Goal: Transaction & Acquisition: Purchase product/service

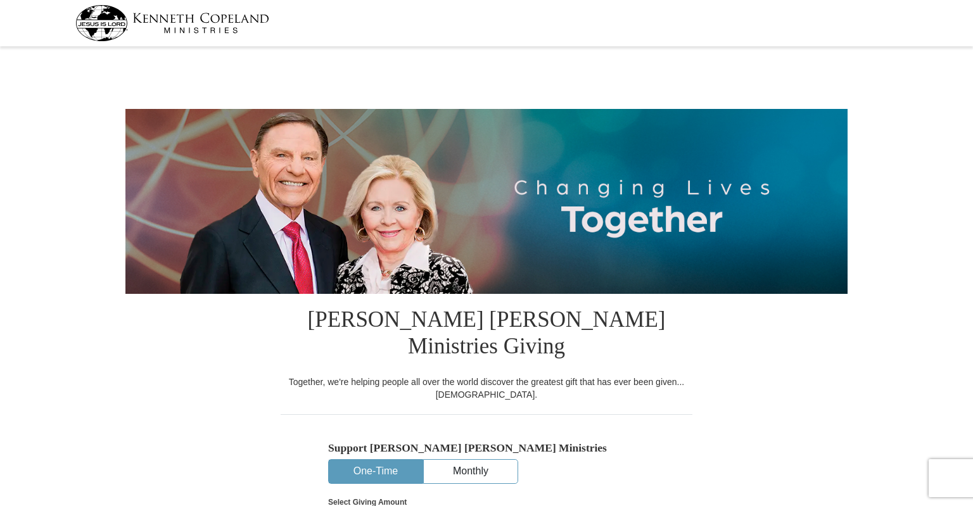
select select "AL"
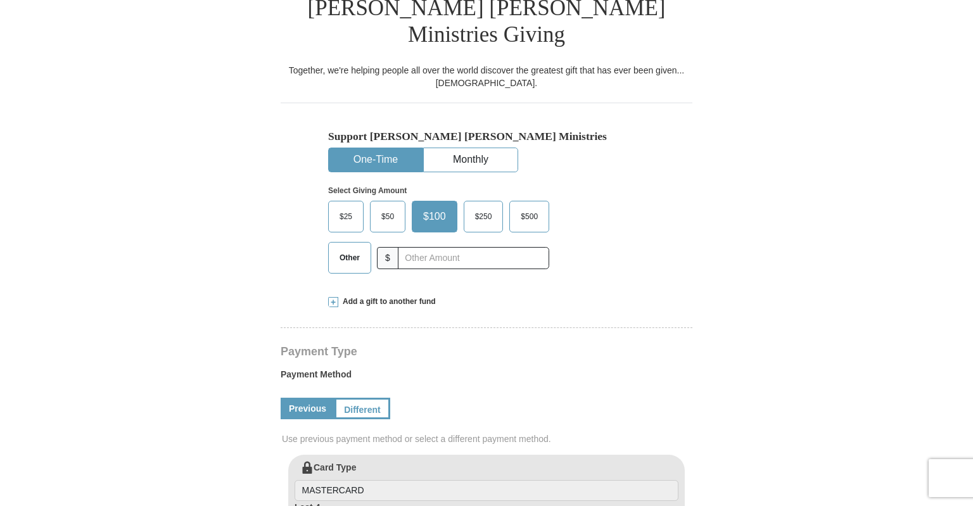
scroll to position [334, 0]
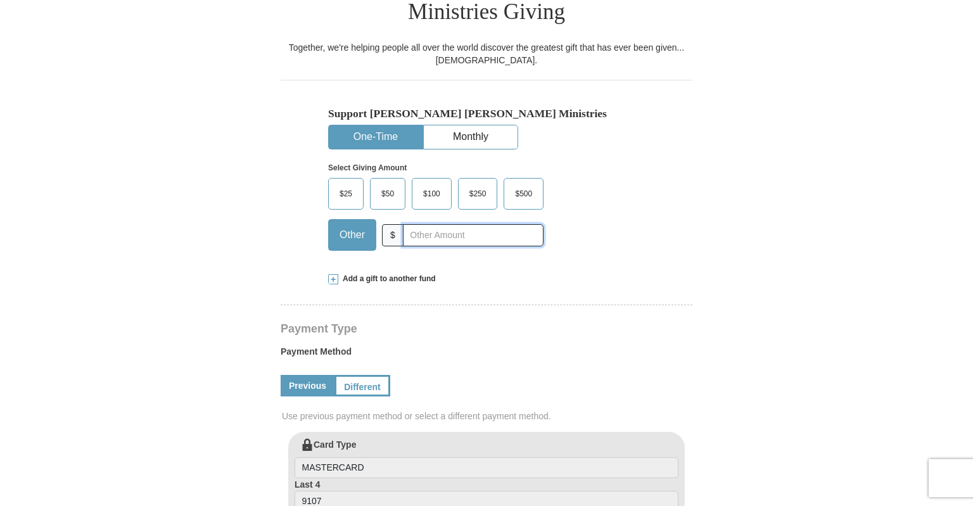
click at [453, 224] on input "text" at bounding box center [473, 235] width 141 height 22
type input "515"
click at [652, 201] on div "Support [PERSON_NAME] [PERSON_NAME] Ministries One-Time Monthly Select Giving A…" at bounding box center [486, 170] width 412 height 180
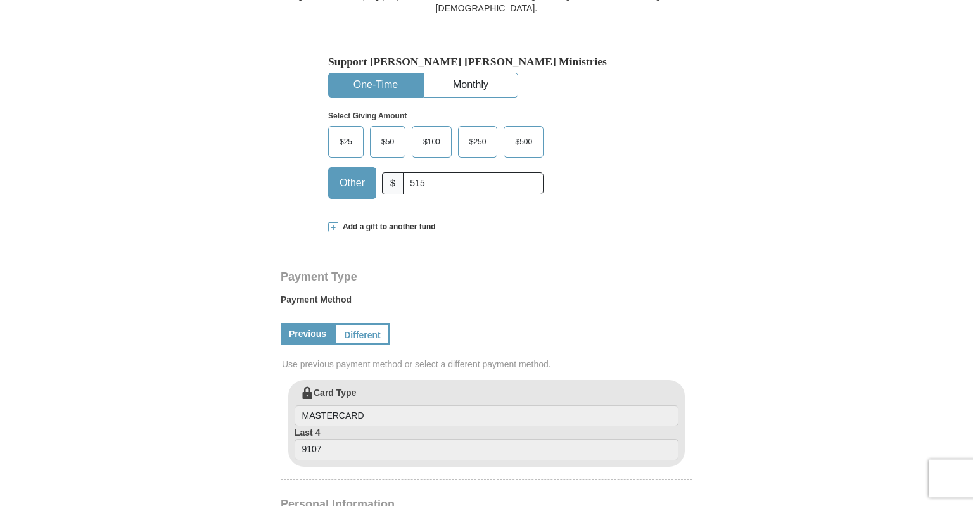
scroll to position [468, 0]
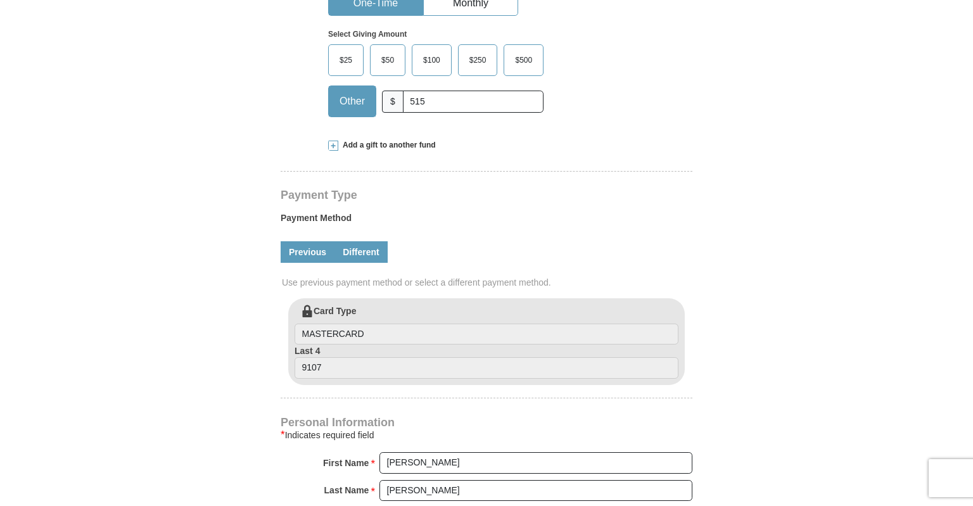
click at [356, 241] on link "Different" at bounding box center [360, 252] width 53 height 22
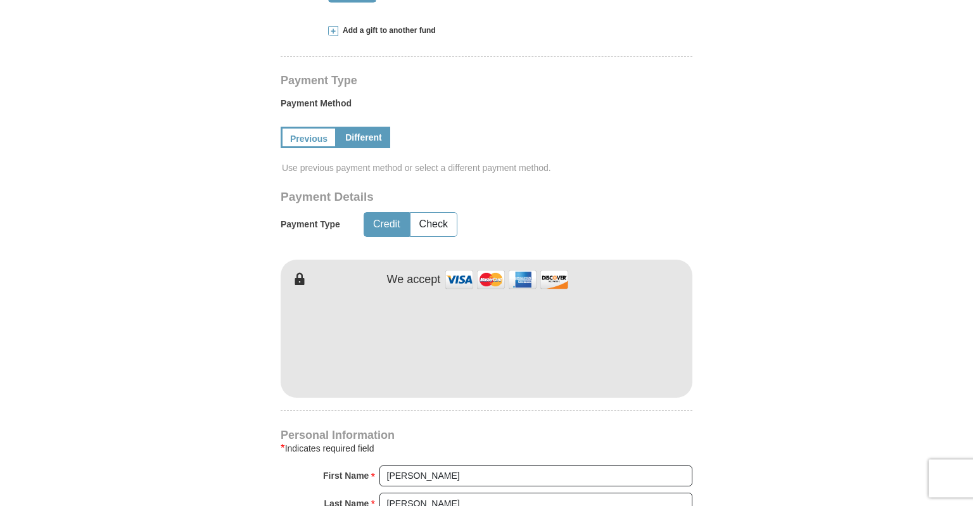
scroll to position [601, 0]
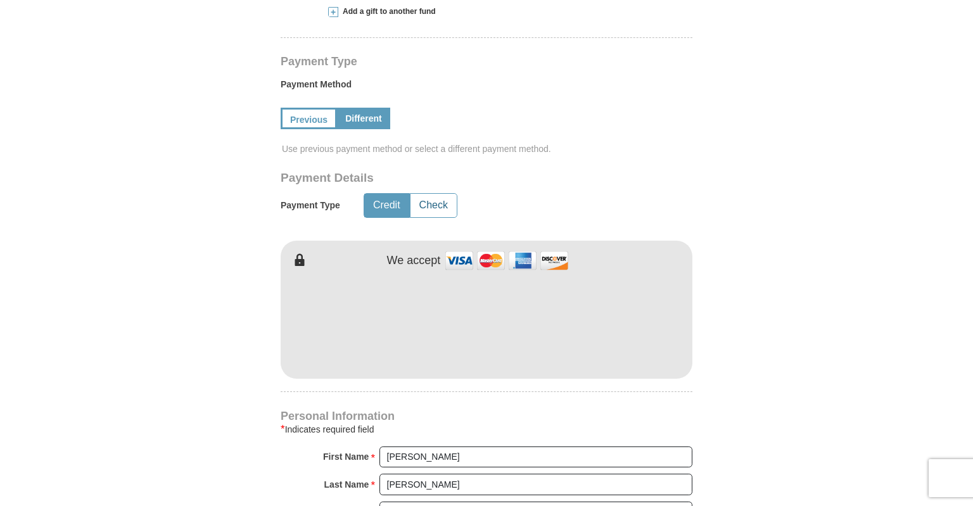
click at [442, 194] on button "Check" at bounding box center [433, 205] width 46 height 23
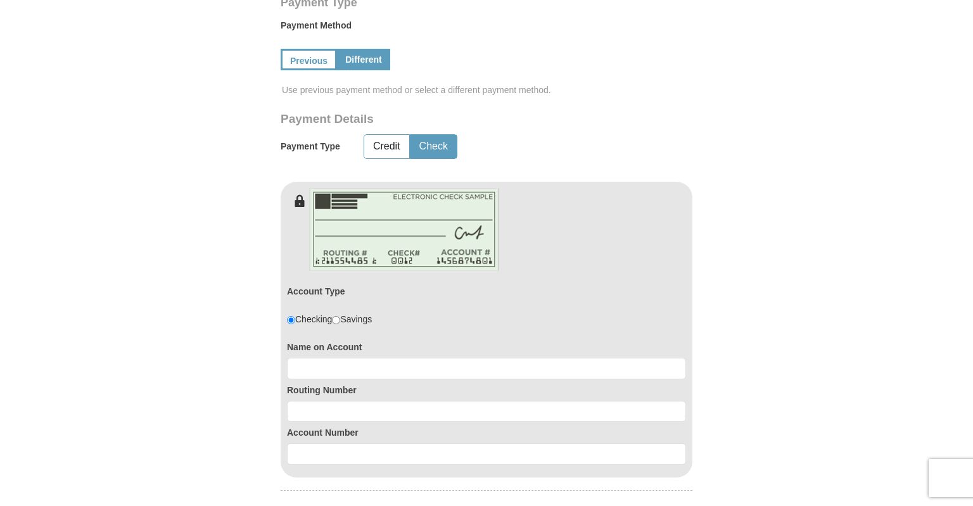
scroll to position [735, 0]
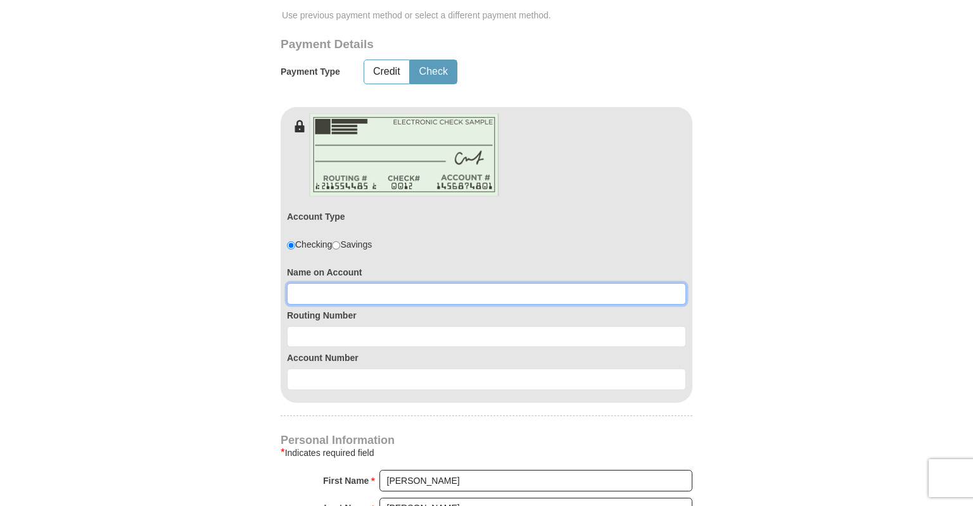
click at [333, 283] on input at bounding box center [486, 294] width 399 height 22
type input "[PERSON_NAME]"
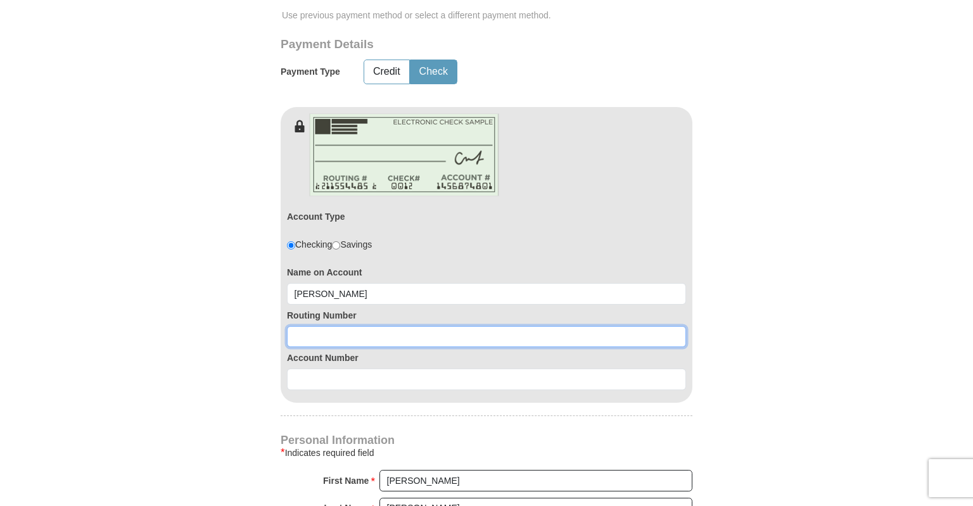
click at [328, 326] on input at bounding box center [486, 337] width 399 height 22
type input "062203308"
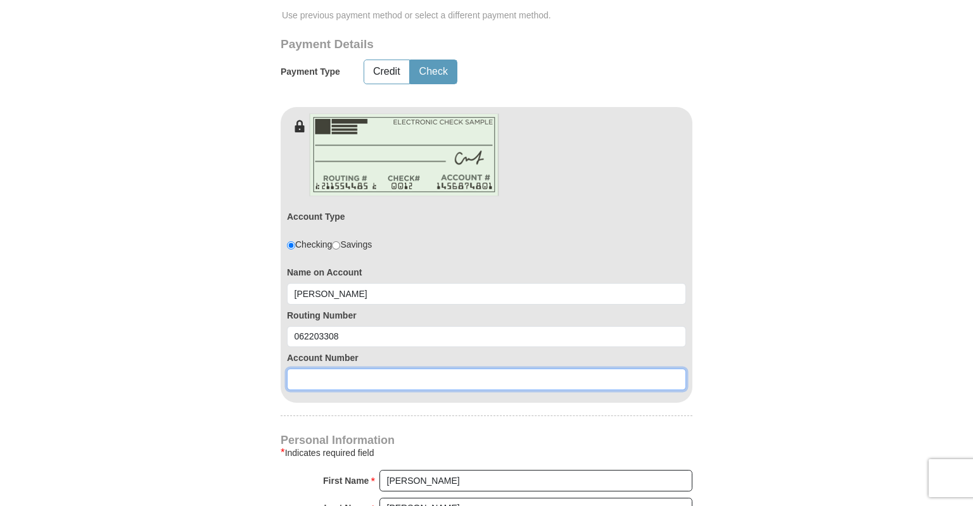
click at [320, 368] on input at bounding box center [486, 379] width 399 height 22
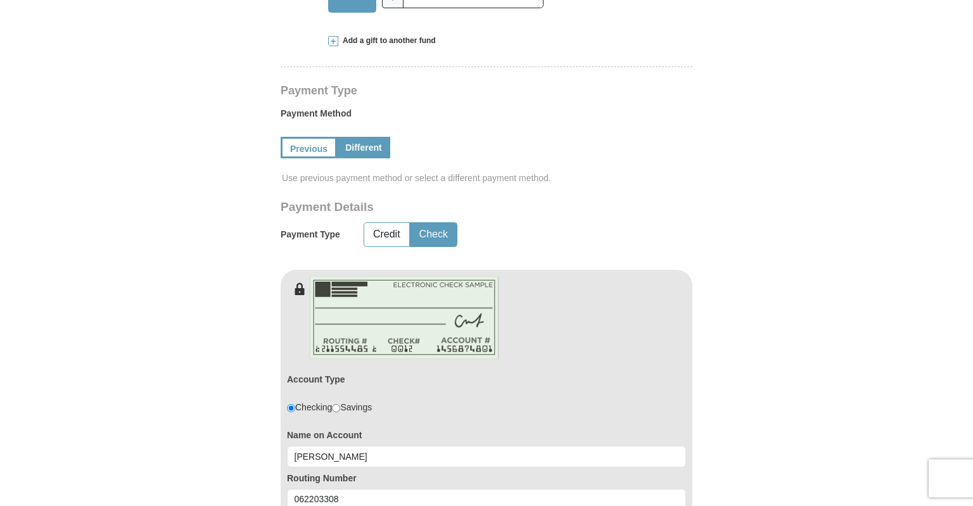
scroll to position [534, 0]
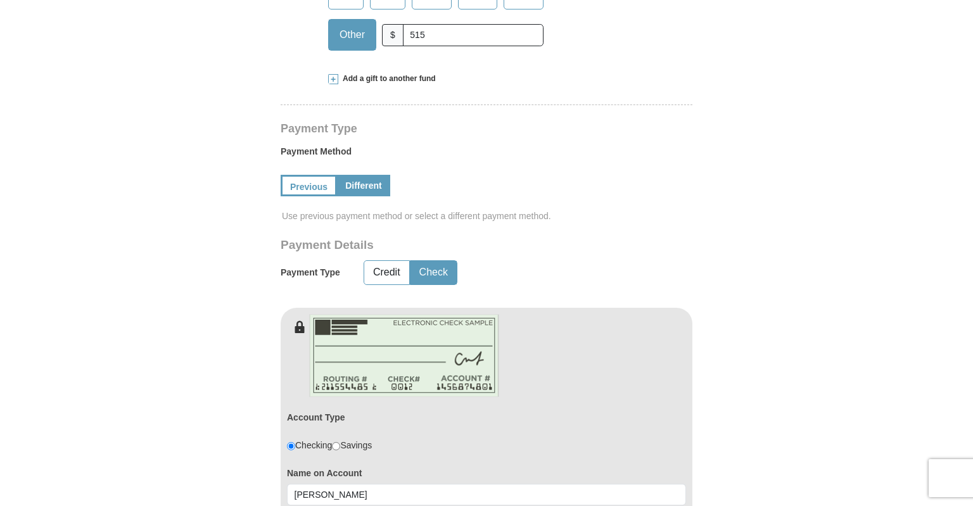
type input "05718414"
